Goal: Contribute content

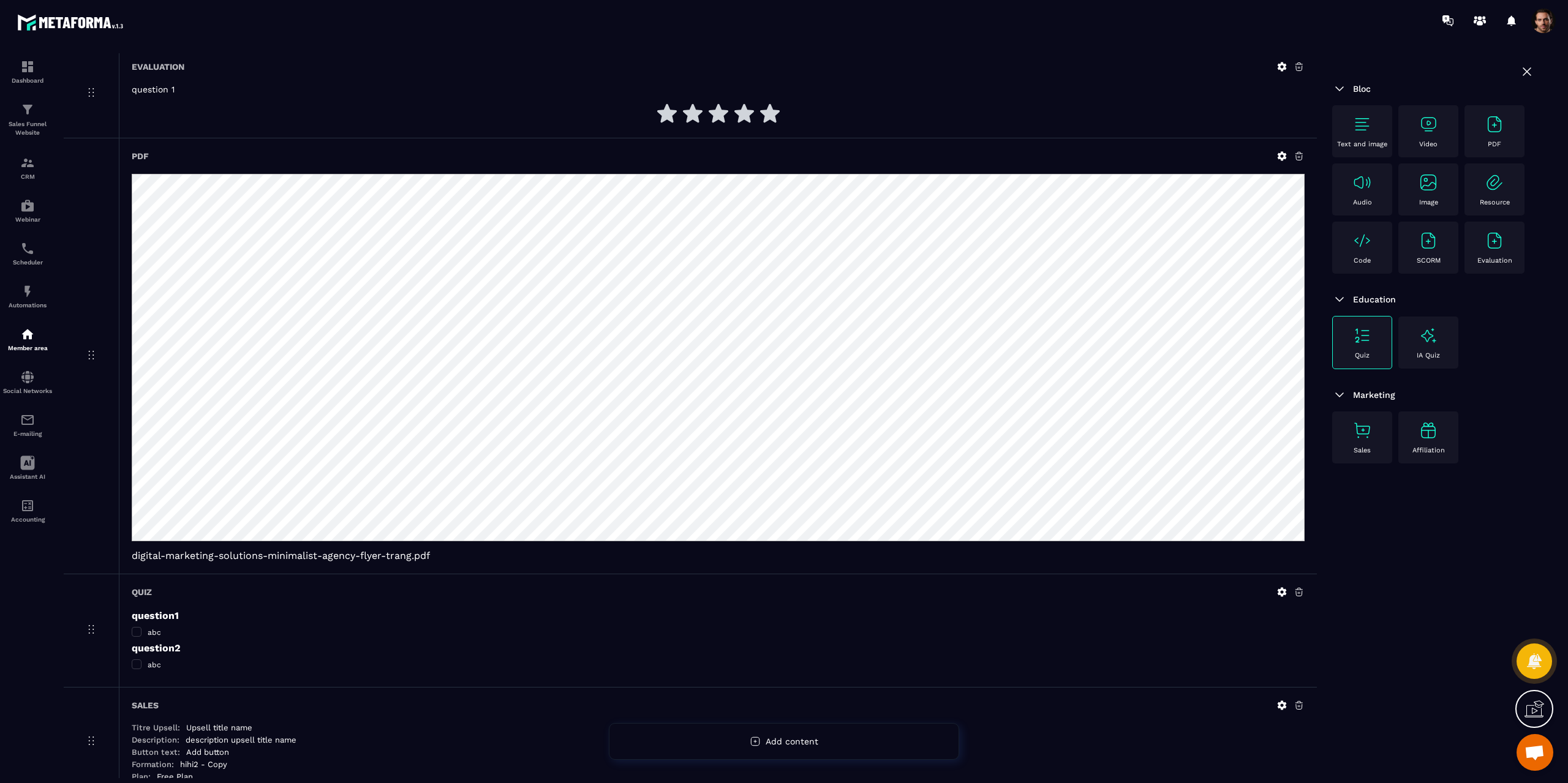
scroll to position [232, 0]
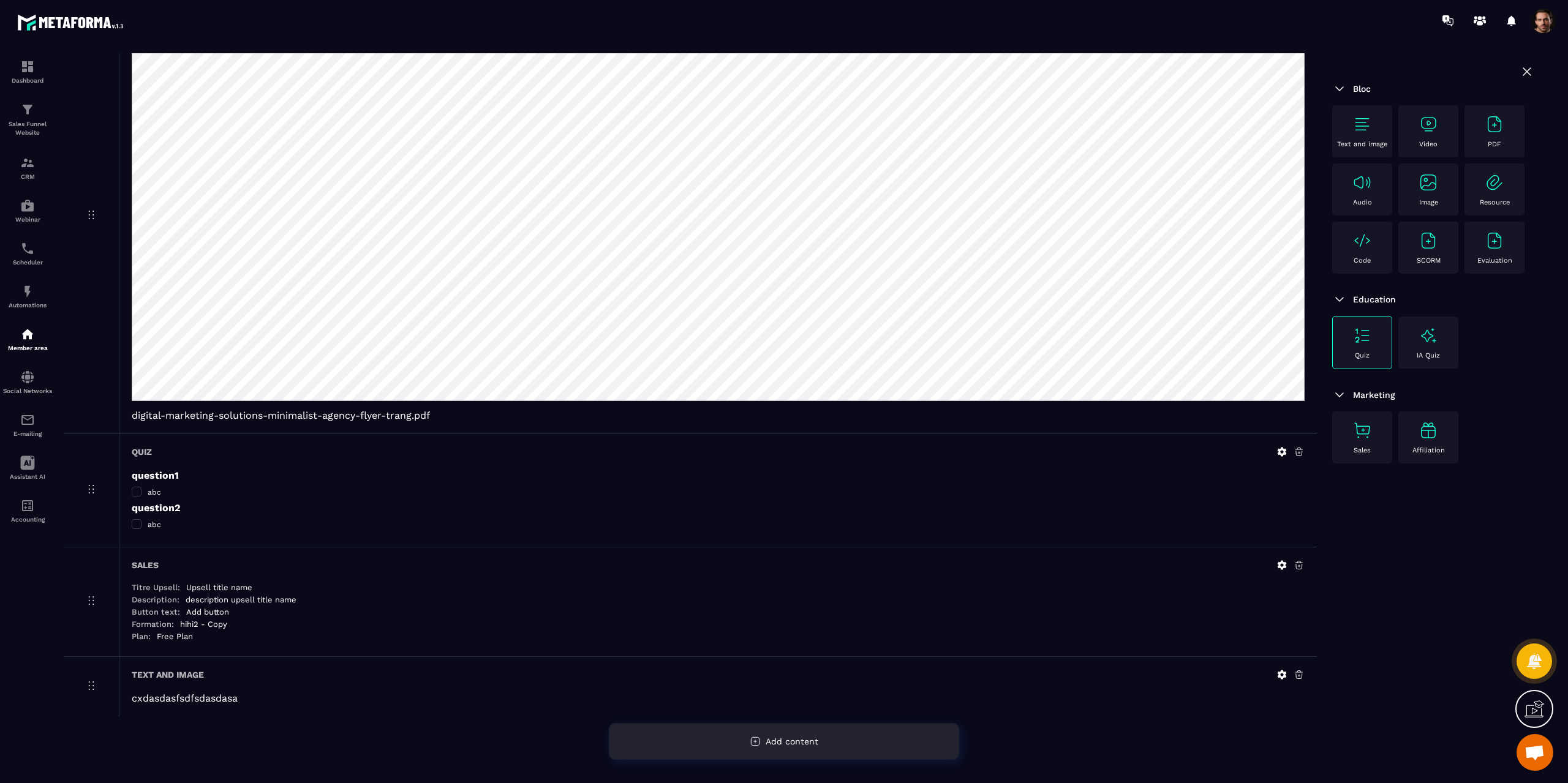
click at [815, 744] on span "Add content" at bounding box center [792, 741] width 53 height 10
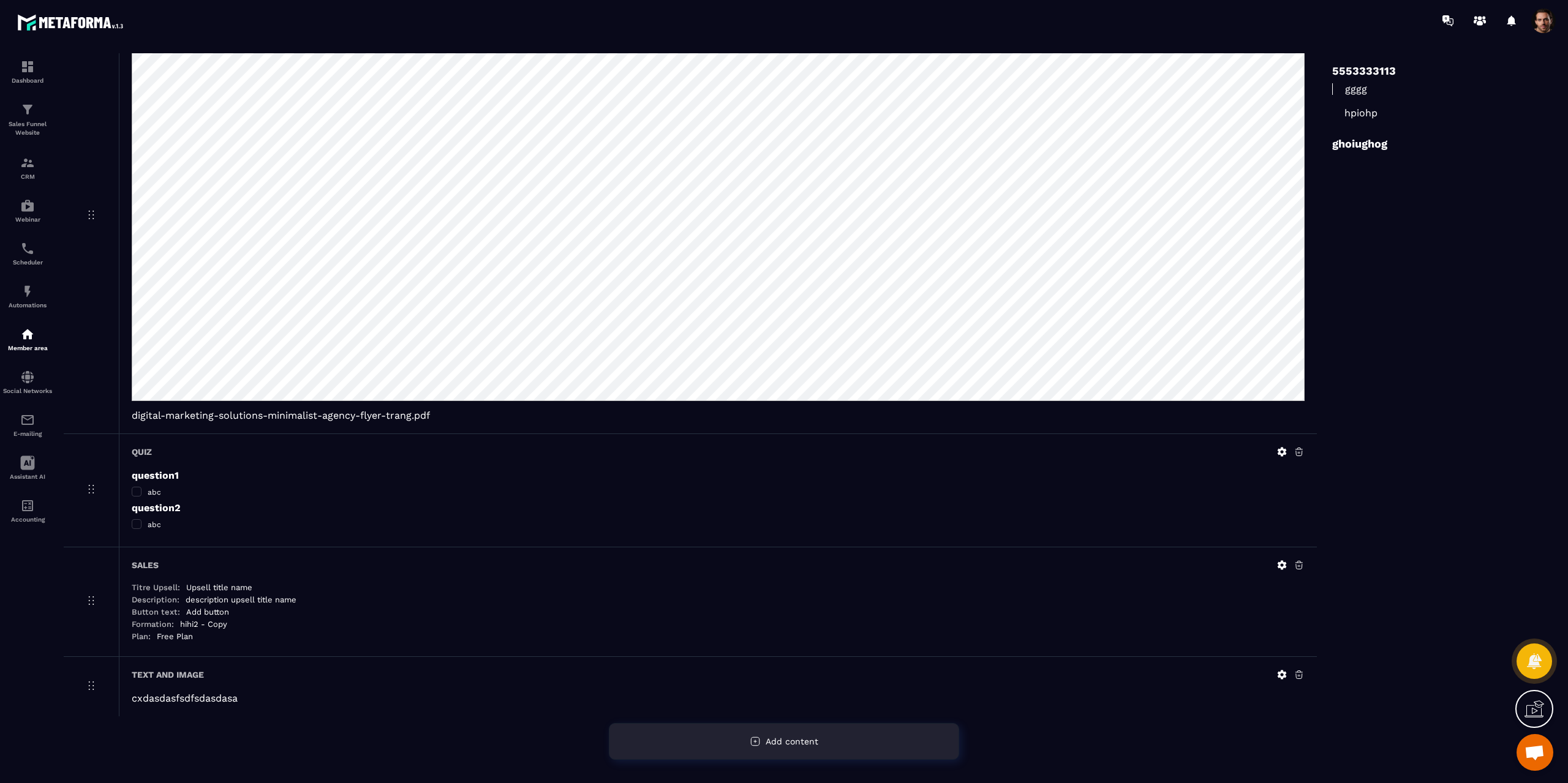
click at [814, 743] on span "Add content" at bounding box center [792, 741] width 53 height 10
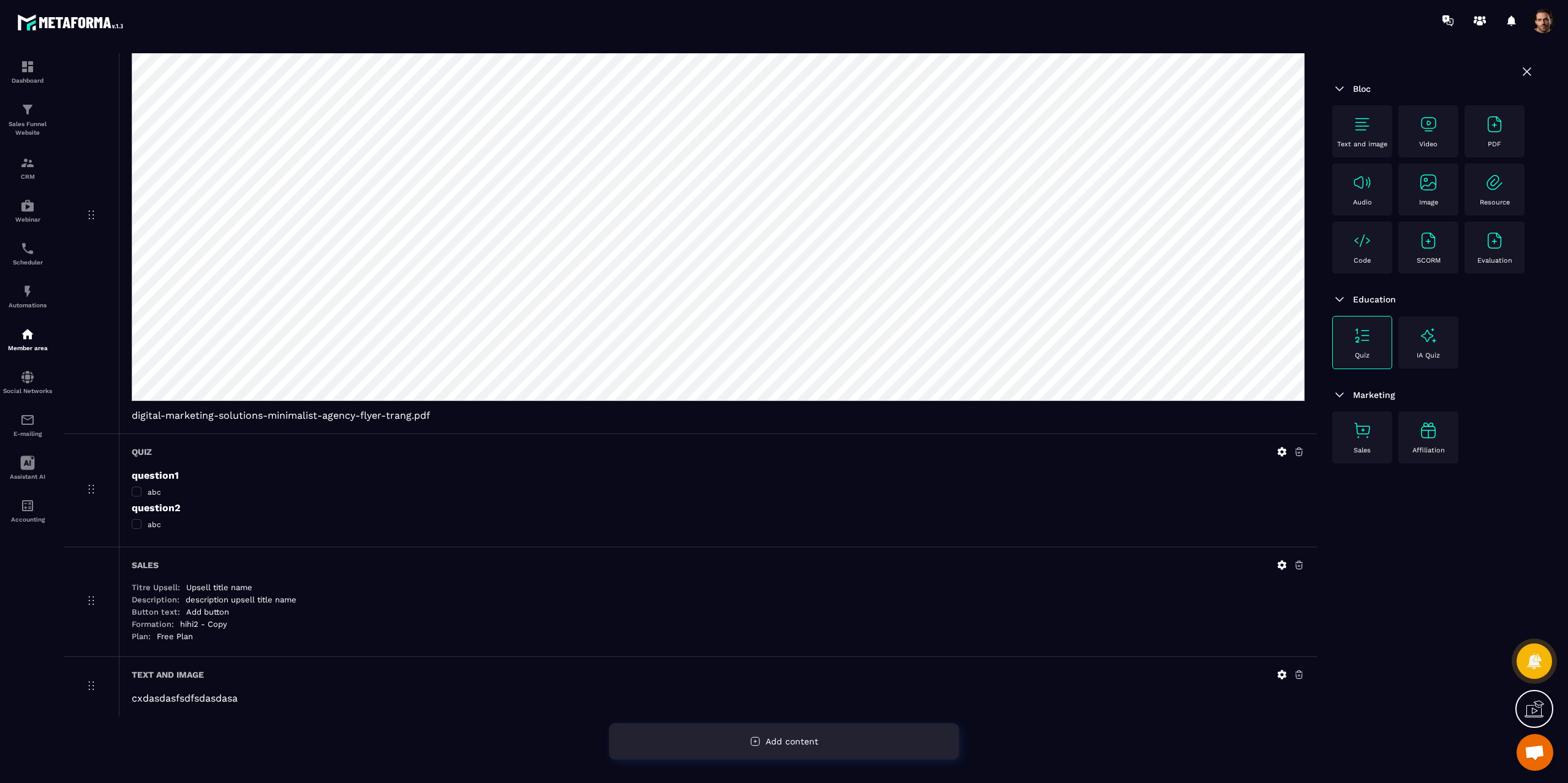
click at [814, 743] on span "Add content" at bounding box center [792, 741] width 53 height 10
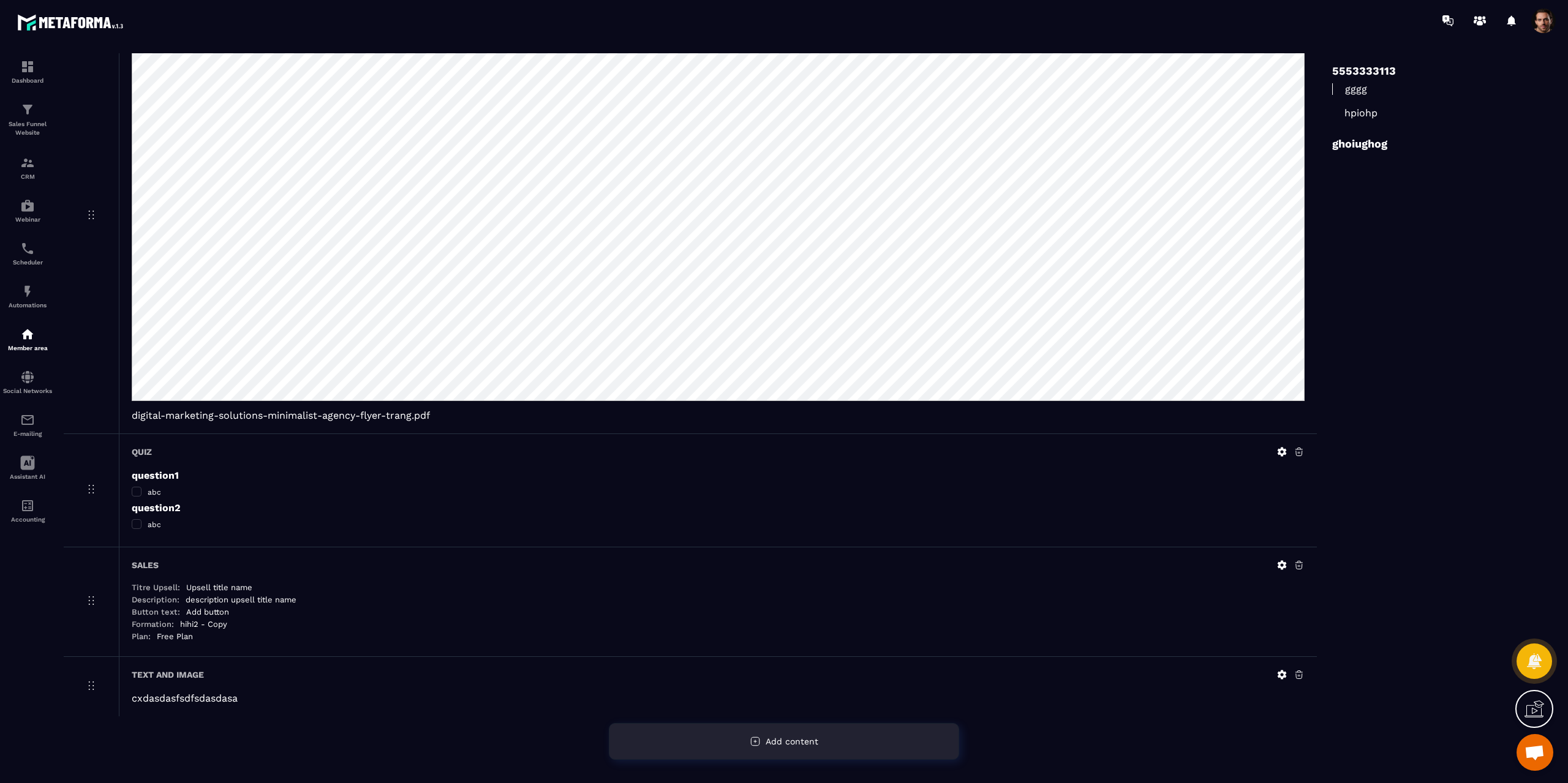
click at [814, 743] on span "Add content" at bounding box center [792, 741] width 53 height 10
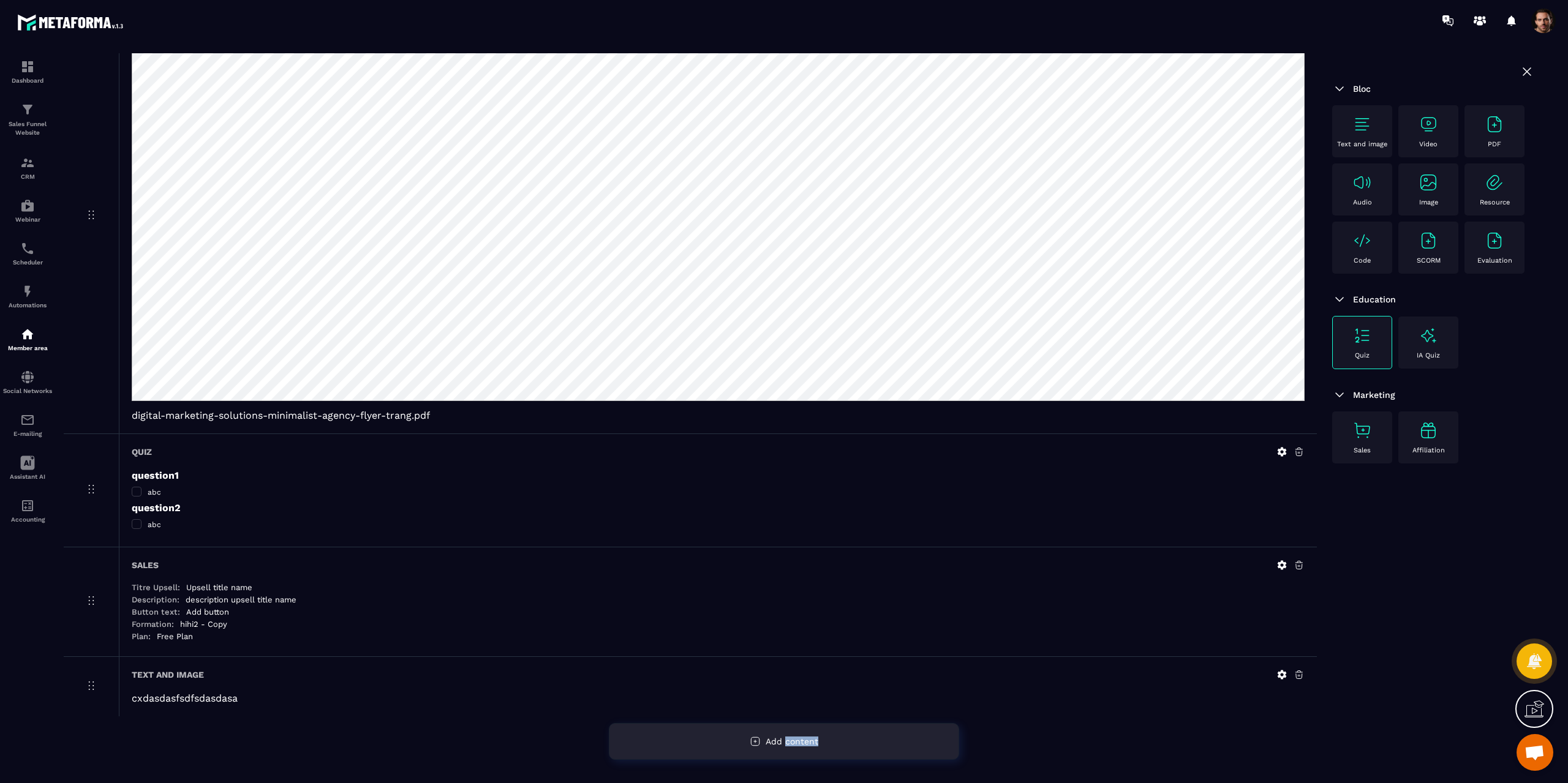
click at [814, 743] on span "Add content" at bounding box center [792, 741] width 53 height 10
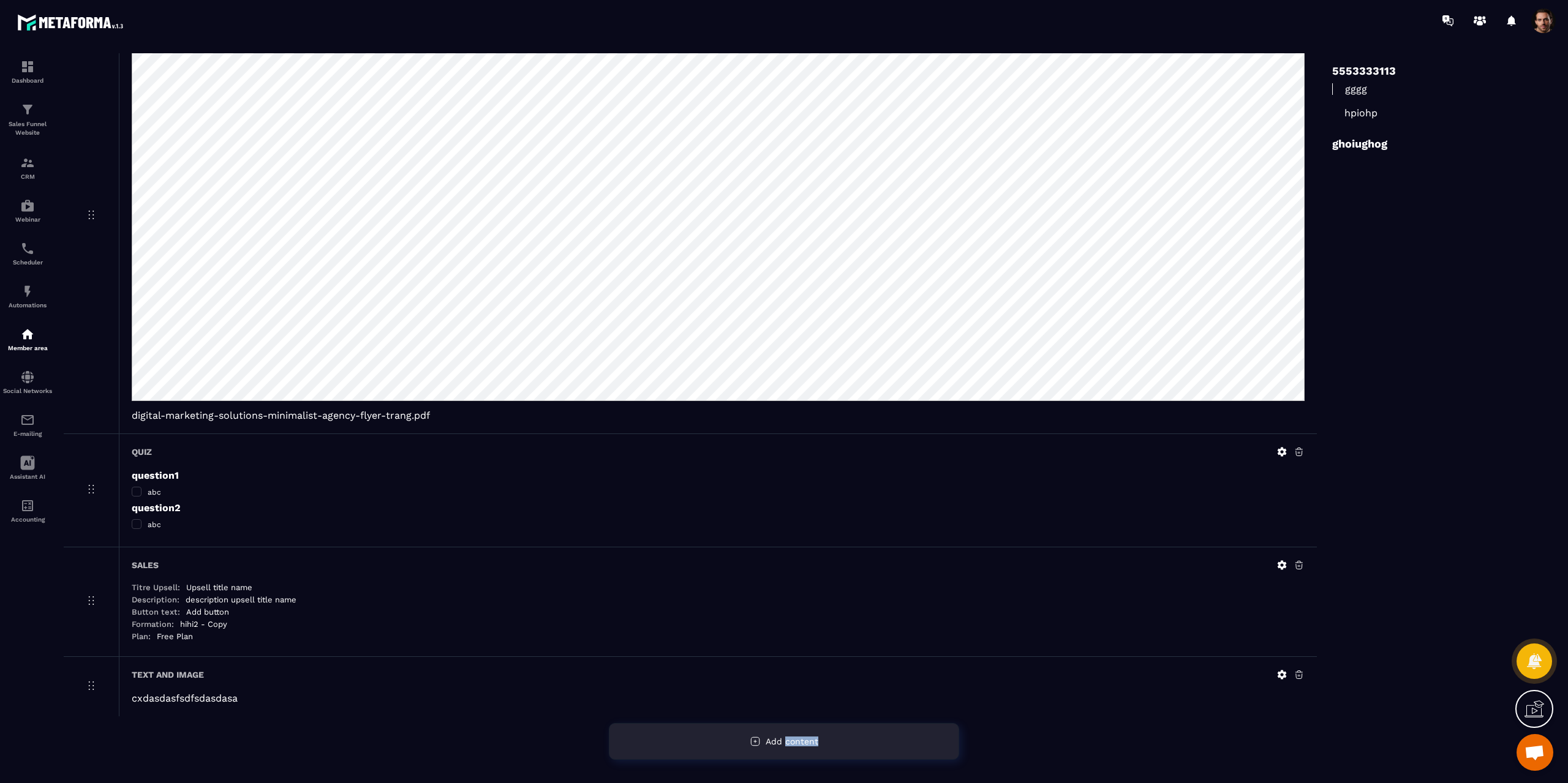
click at [814, 743] on span "Add content" at bounding box center [792, 741] width 53 height 10
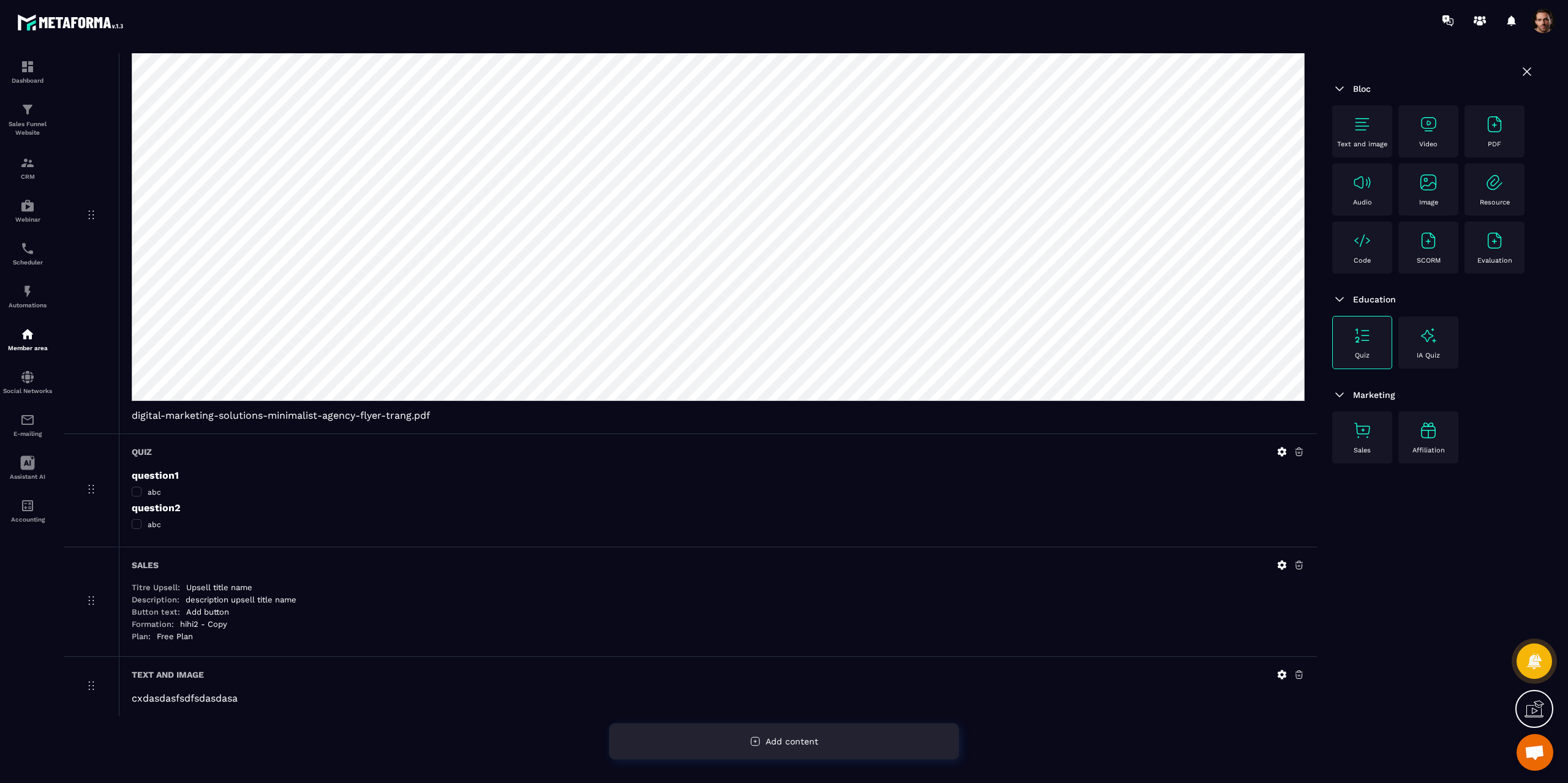
click at [814, 743] on span "Add content" at bounding box center [792, 741] width 53 height 10
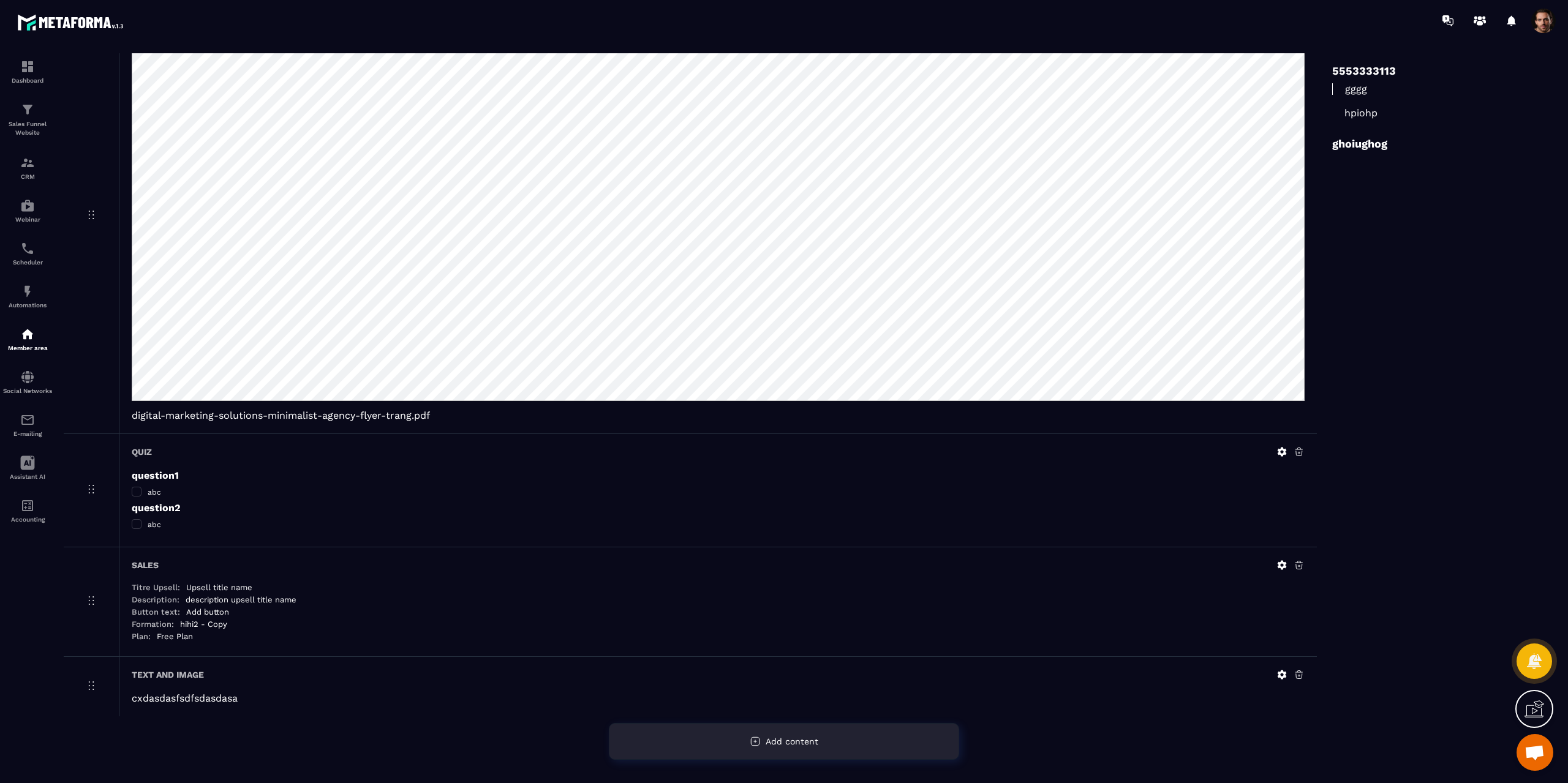
click at [814, 743] on span "Add content" at bounding box center [792, 741] width 53 height 10
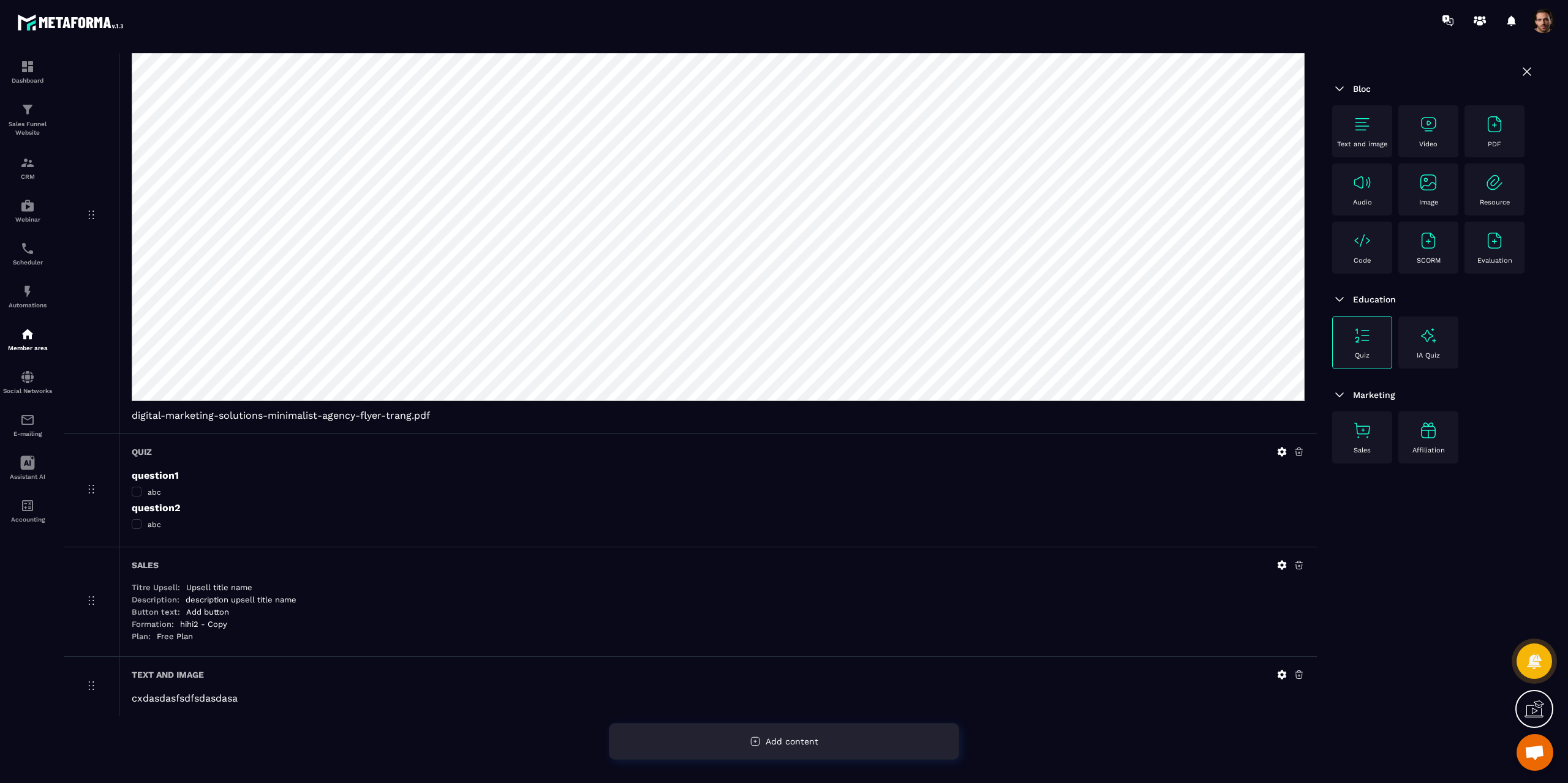
click at [814, 743] on span "Add content" at bounding box center [792, 741] width 53 height 10
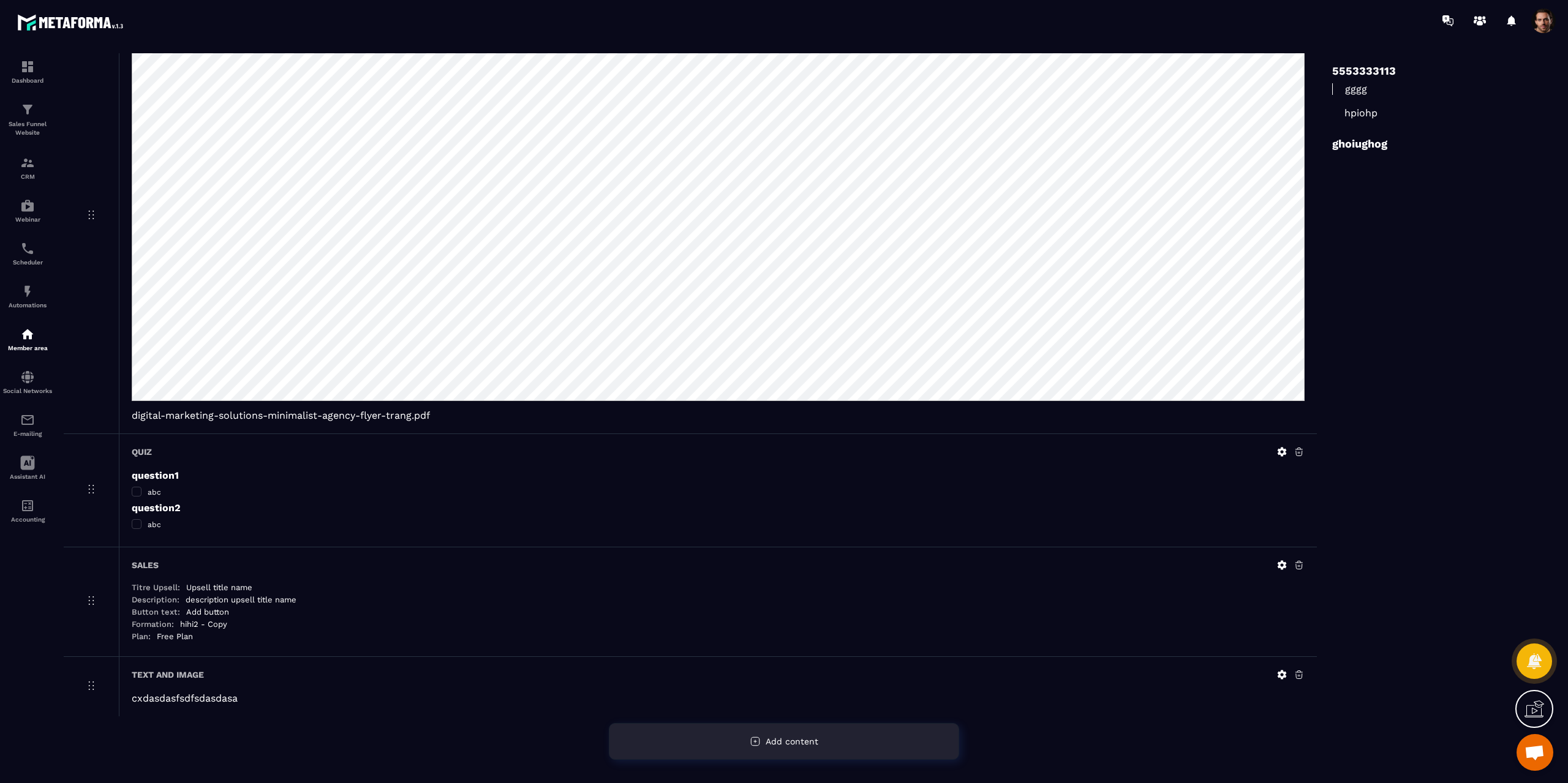
click at [814, 743] on span "Add content" at bounding box center [792, 741] width 53 height 10
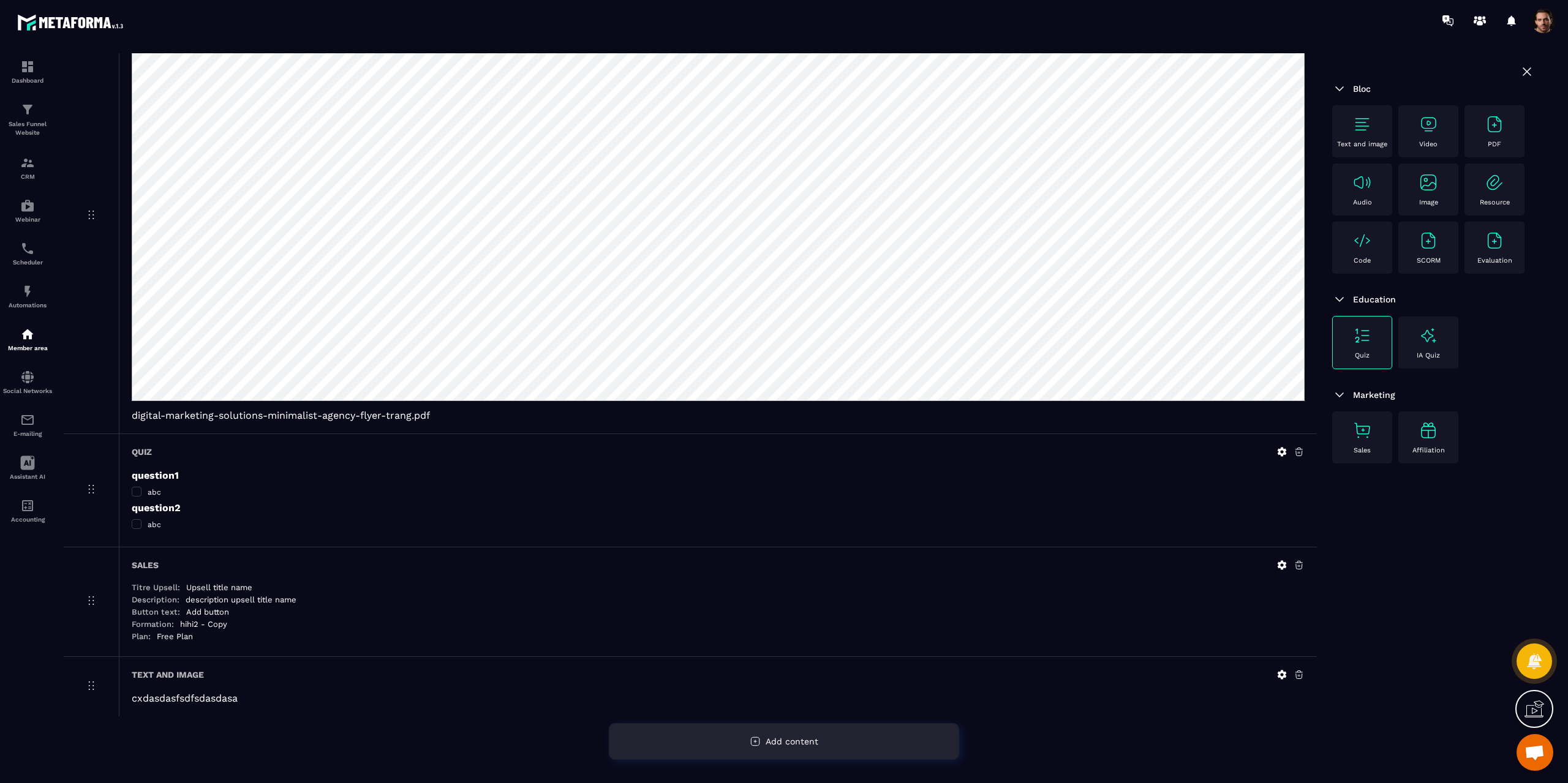
click at [814, 743] on span "Add content" at bounding box center [792, 741] width 53 height 10
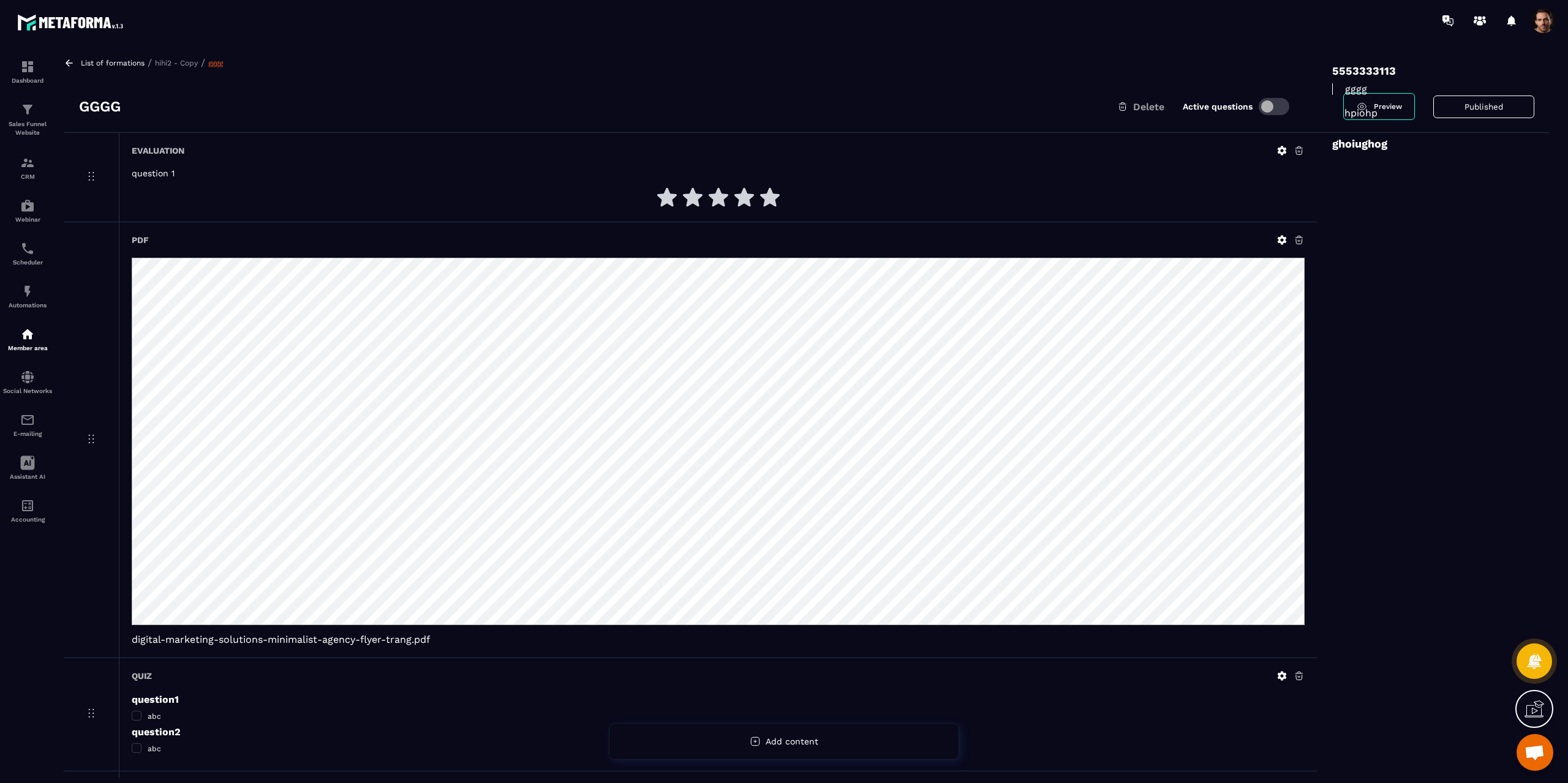
scroll to position [0, 0]
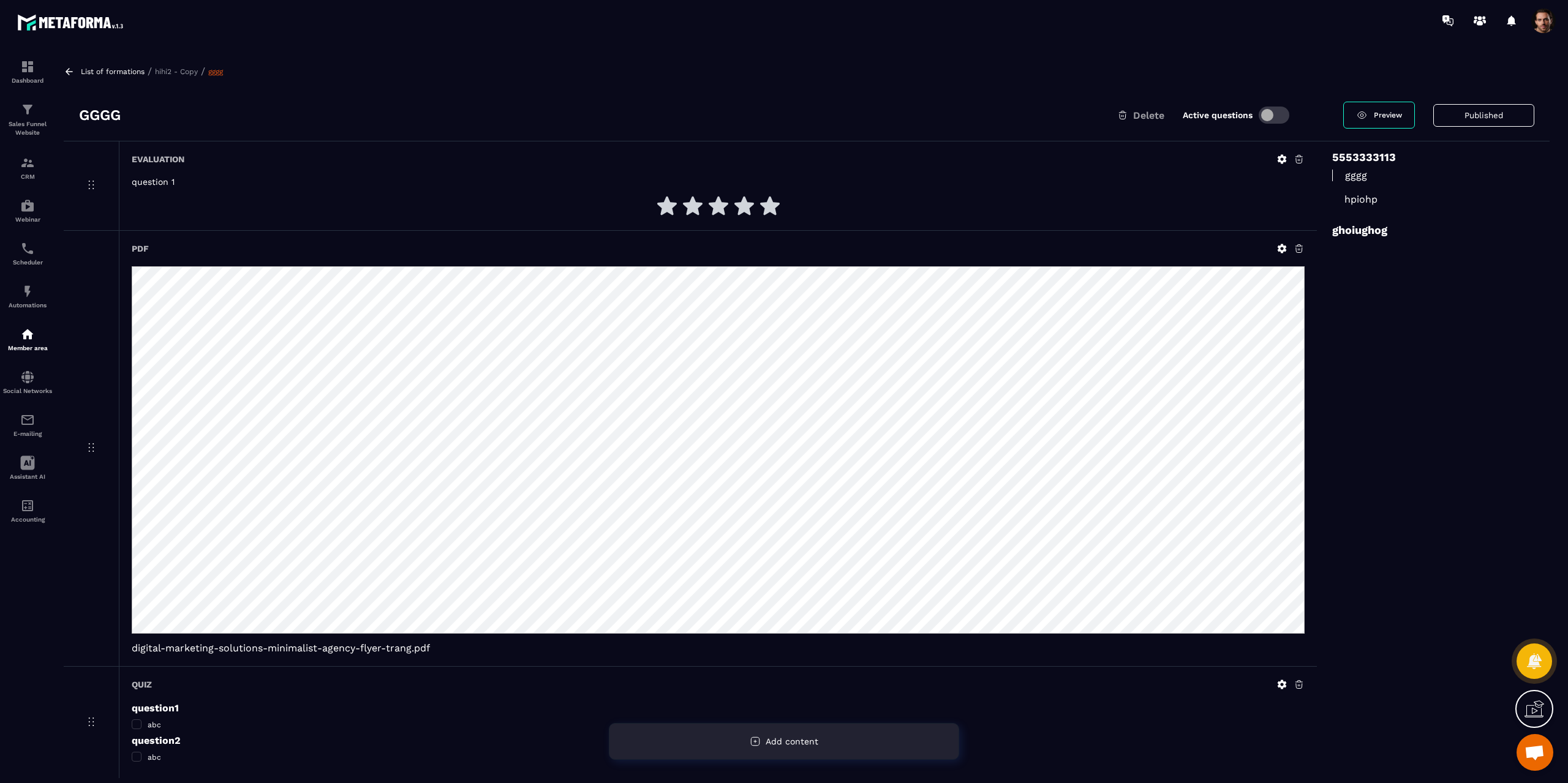
click at [756, 751] on div "Add content" at bounding box center [784, 741] width 351 height 37
